Goal: Navigation & Orientation: Find specific page/section

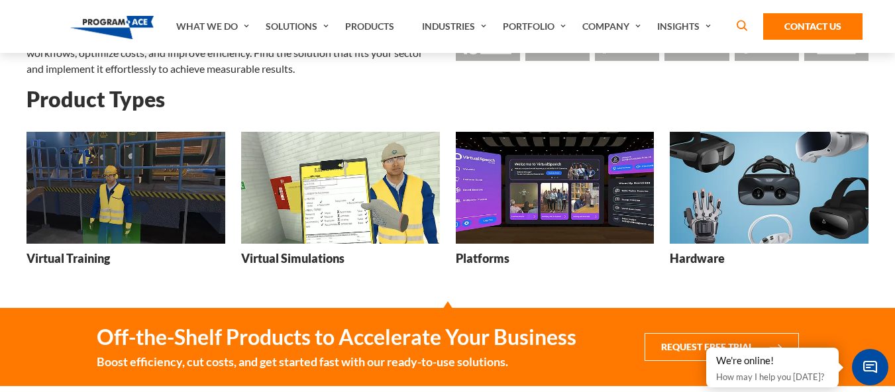
scroll to position [199, 0]
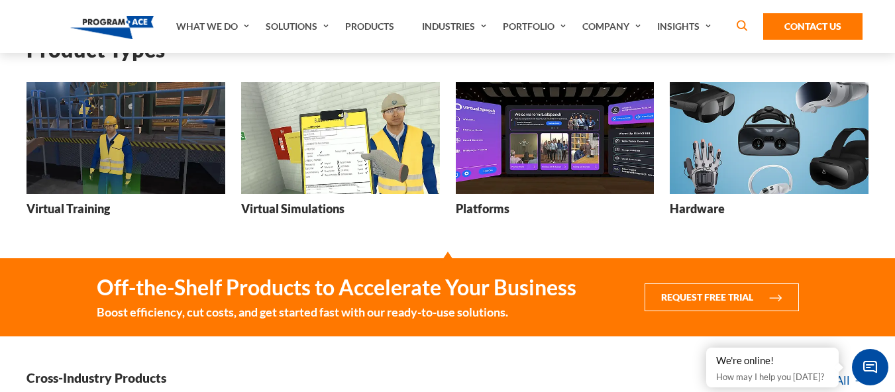
click at [695, 211] on h3 "Hardware" at bounding box center [697, 209] width 55 height 17
